Goal: Communication & Community: Answer question/provide support

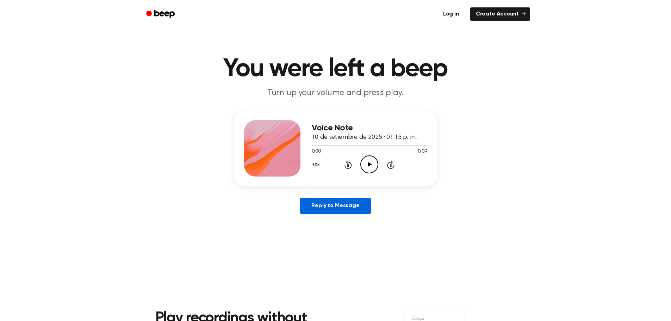
click at [343, 205] on link "Reply to Message" at bounding box center [335, 206] width 70 height 16
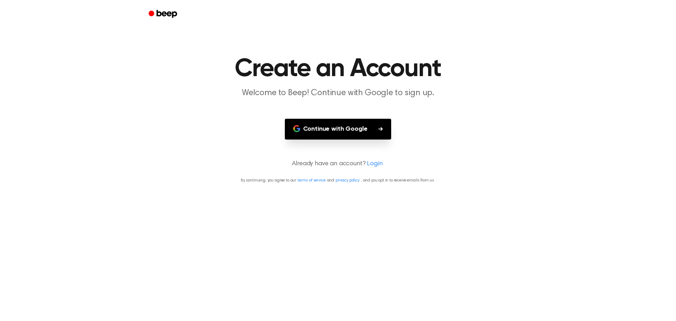
click at [358, 135] on button "Continue with Google" at bounding box center [338, 129] width 107 height 21
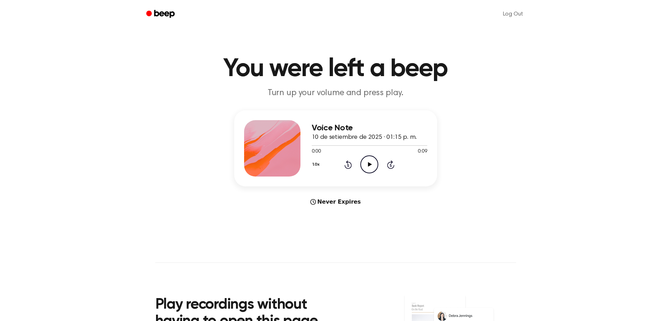
click at [366, 163] on icon "Play Audio" at bounding box center [369, 164] width 18 height 18
click at [372, 170] on icon "Play Audio" at bounding box center [369, 164] width 18 height 18
